Goal: Task Accomplishment & Management: Manage account settings

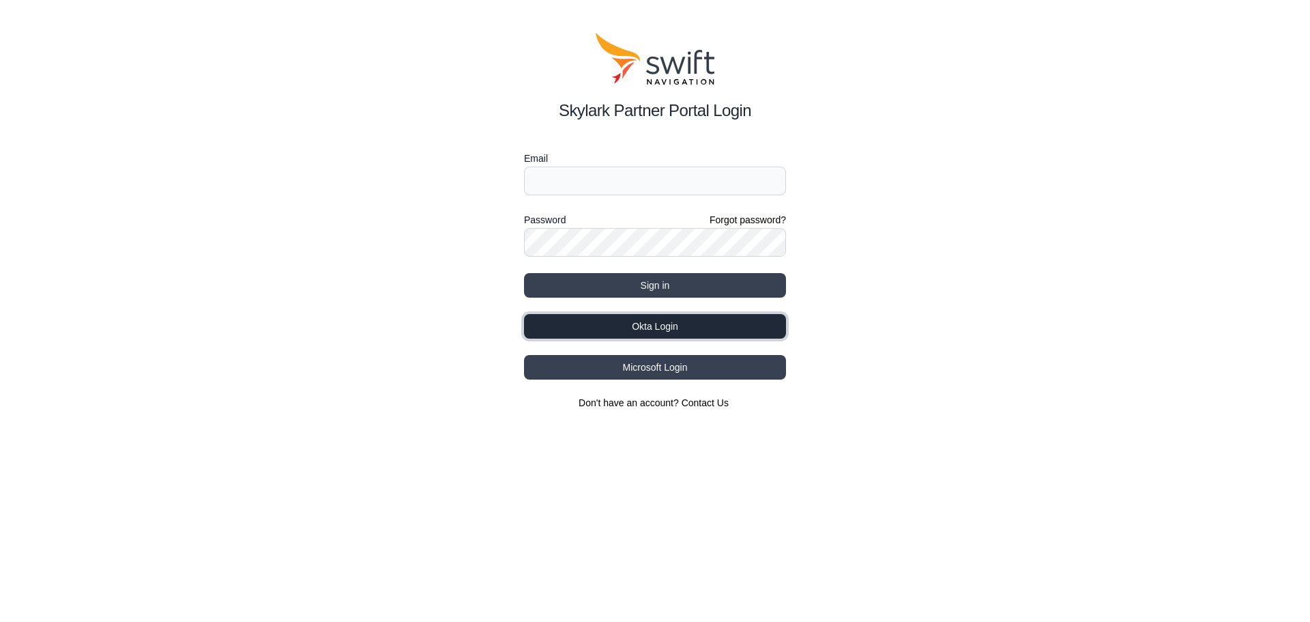
click at [680, 330] on button "Okta Login" at bounding box center [655, 326] width 262 height 25
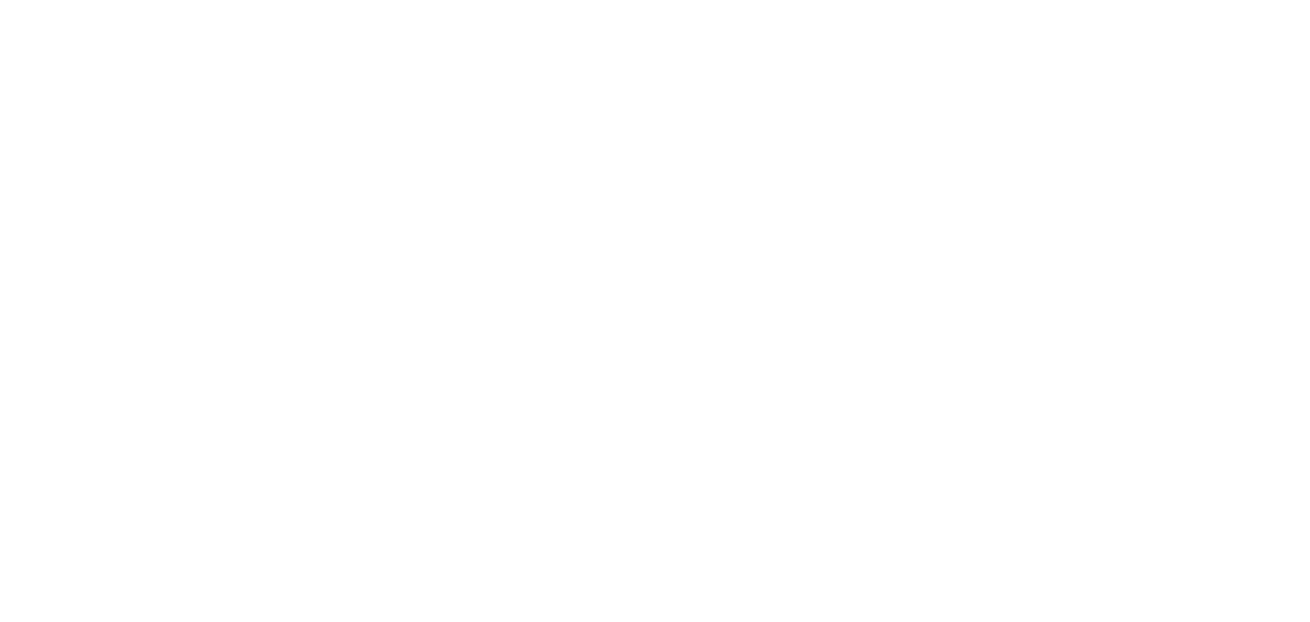
select select
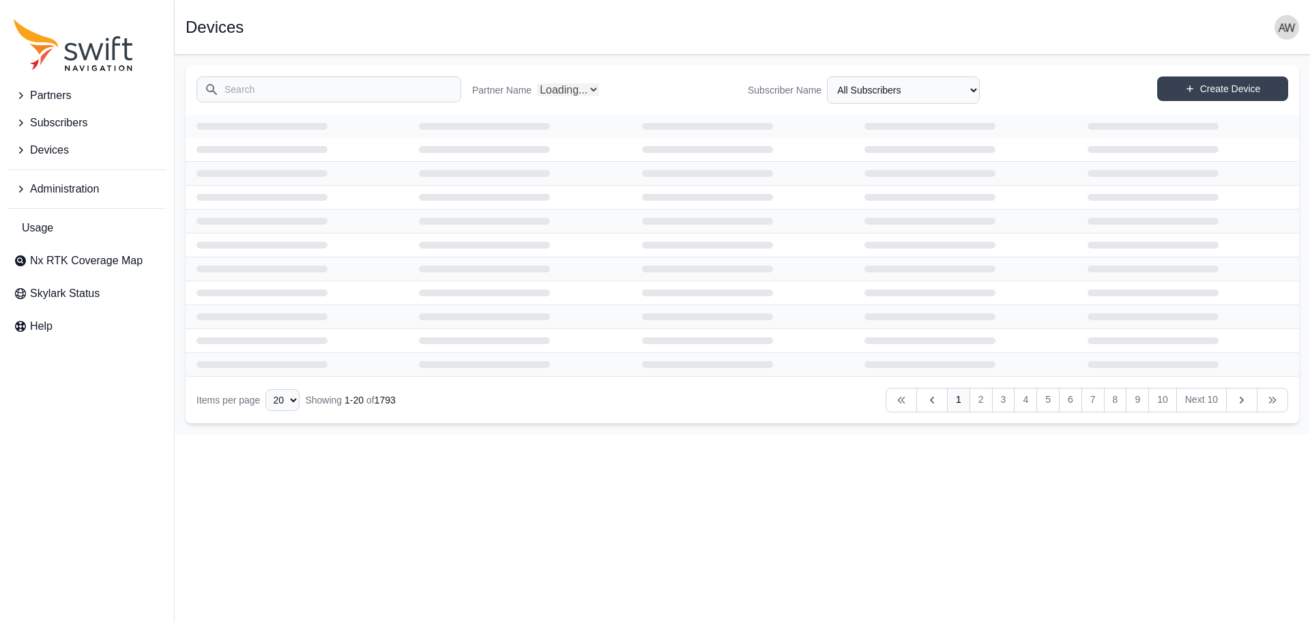
click at [65, 152] on span "Devices" at bounding box center [49, 150] width 39 height 16
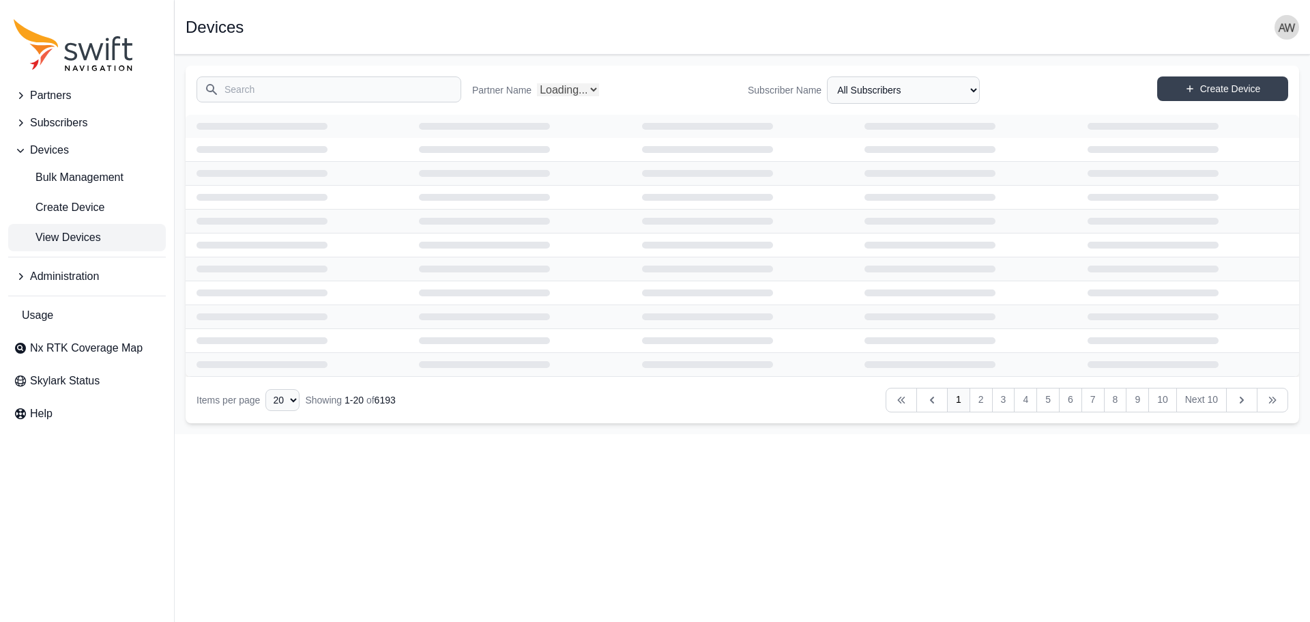
select select "Partner Name"
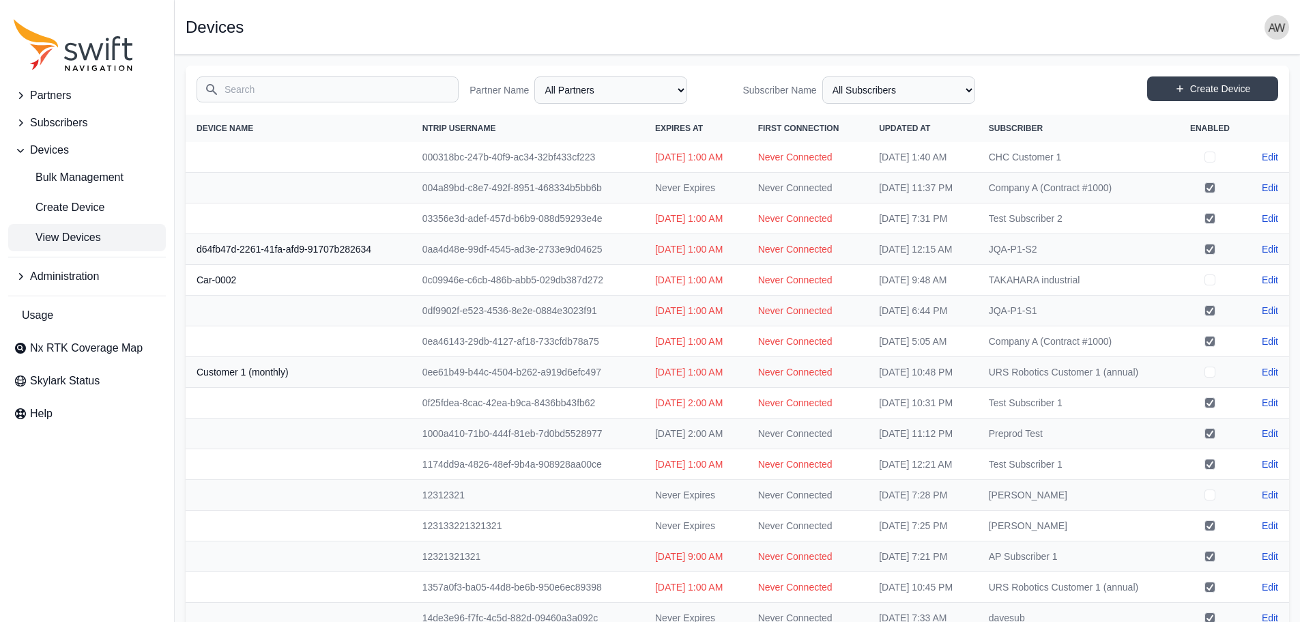
click at [345, 91] on input "Search" at bounding box center [328, 89] width 262 height 26
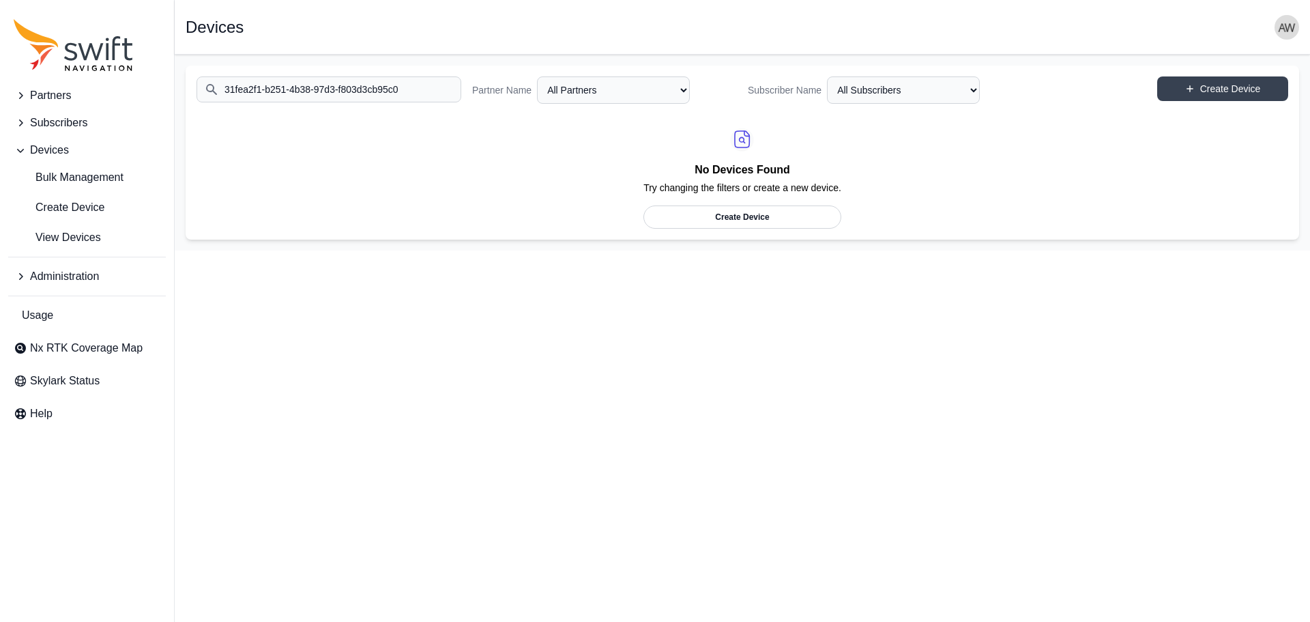
type input "31fea2f1-b251-4b38-97d3-f803d3cb95c0"
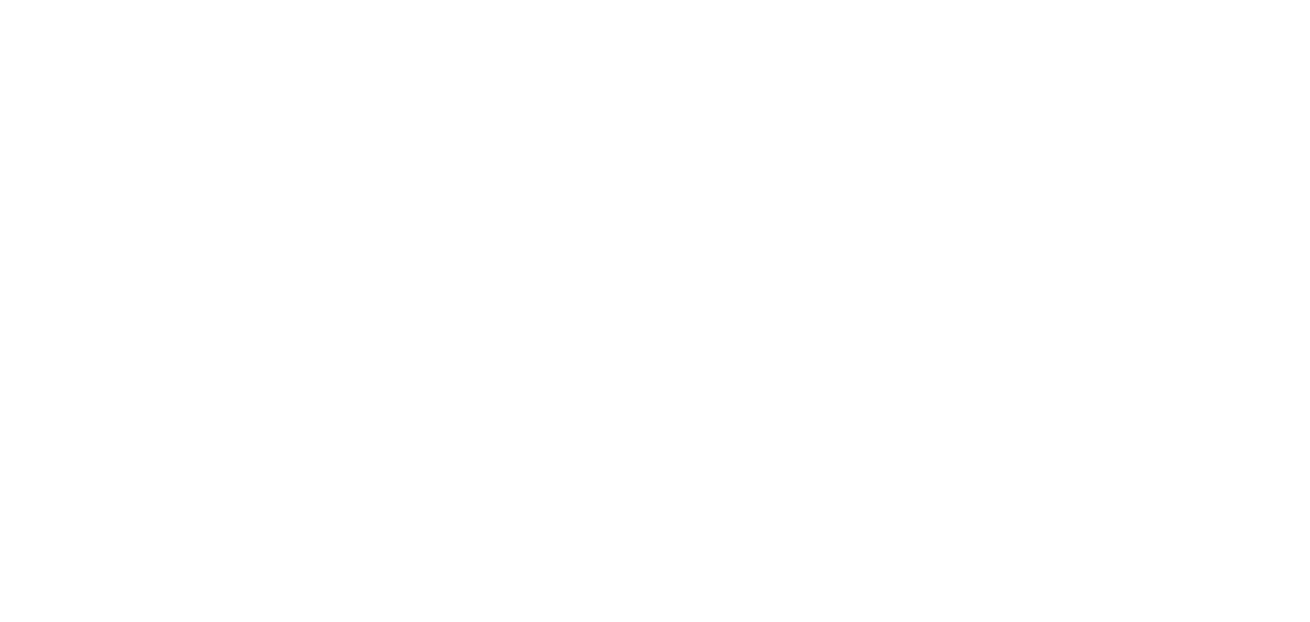
select select
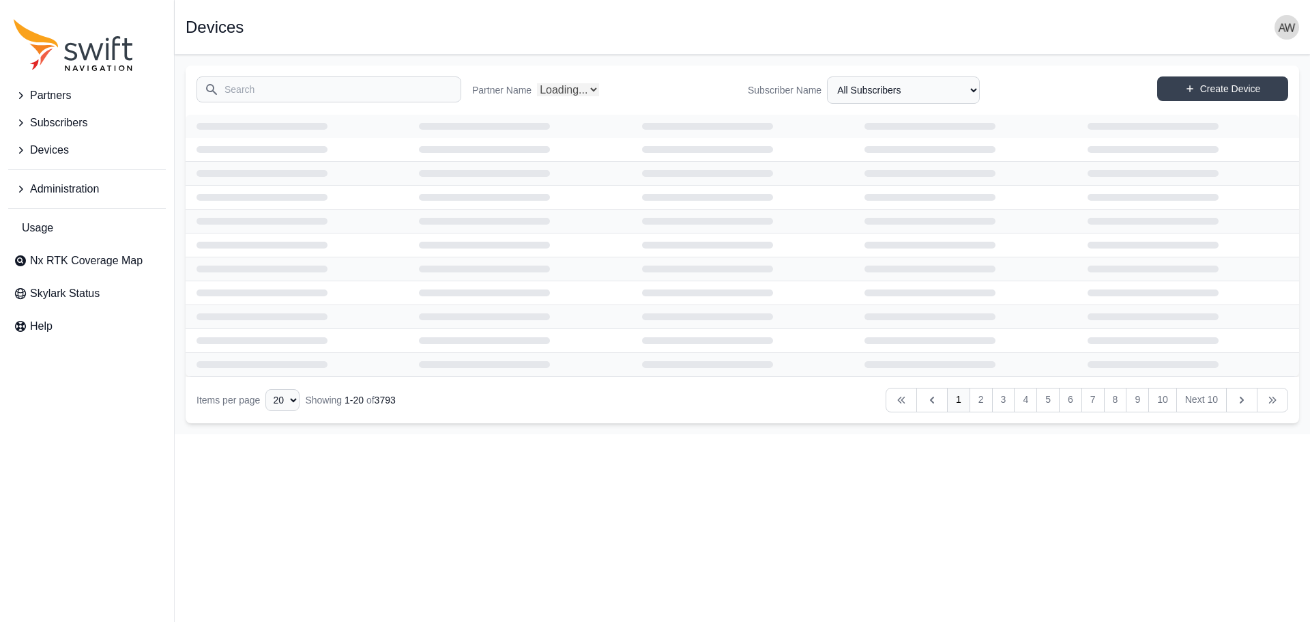
select select "Partner Name"
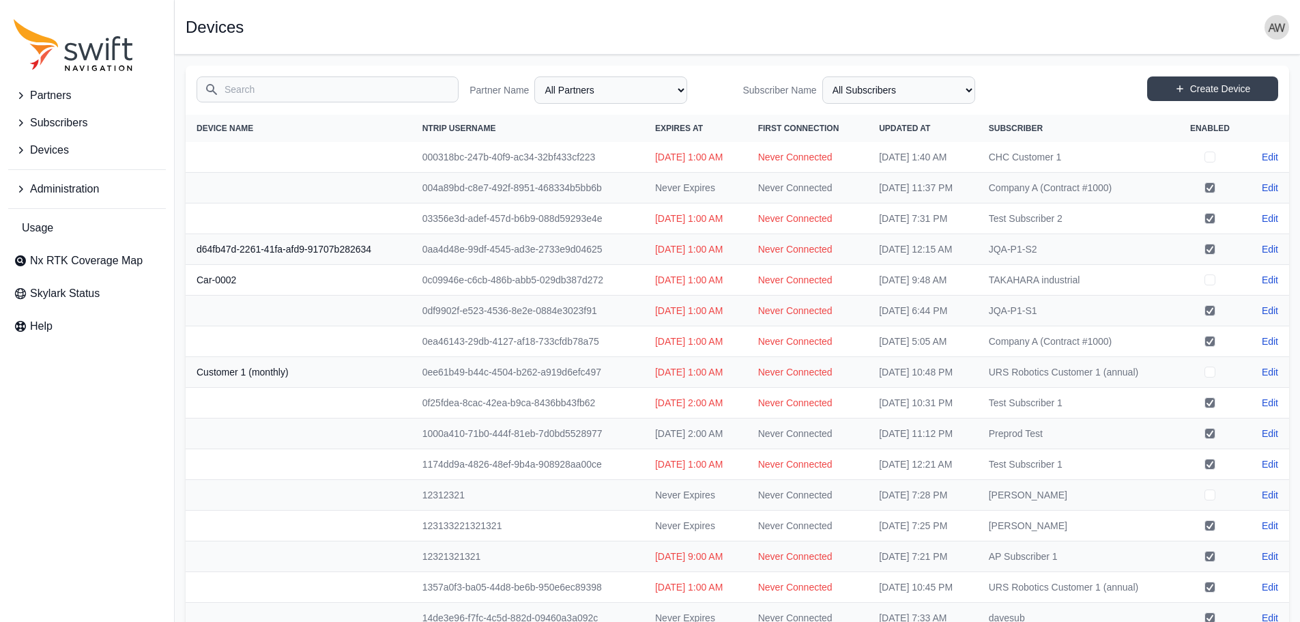
click at [1280, 28] on img "button" at bounding box center [1277, 27] width 25 height 25
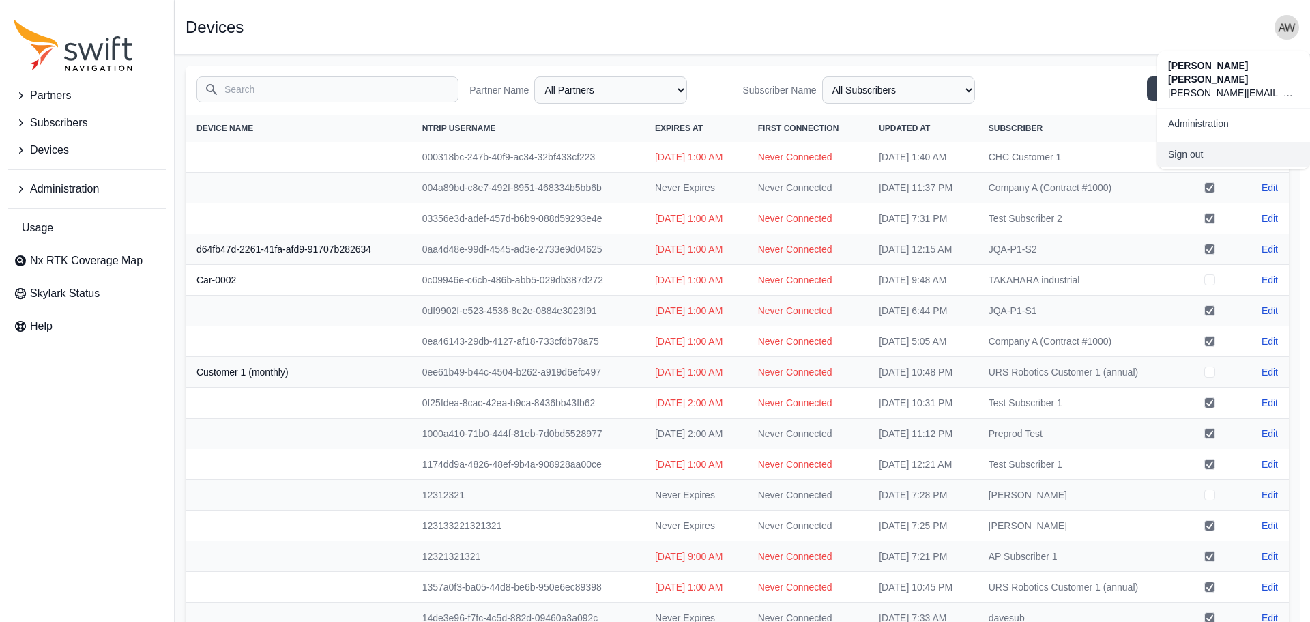
click at [1221, 142] on link "Sign out" at bounding box center [1233, 154] width 153 height 25
